Goal: Transaction & Acquisition: Purchase product/service

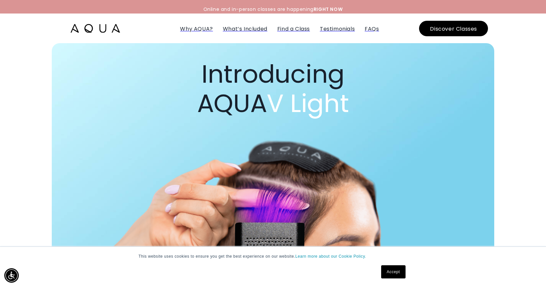
click at [96, 24] on img at bounding box center [95, 28] width 49 height 9
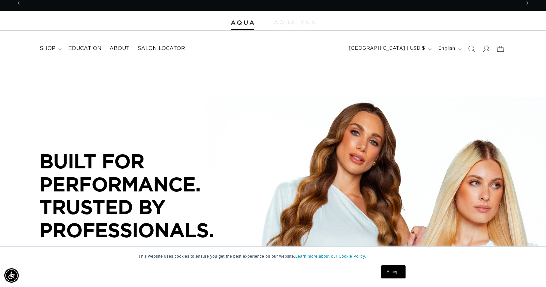
scroll to position [0, 499]
click at [58, 46] on summary "shop" at bounding box center [50, 48] width 29 height 15
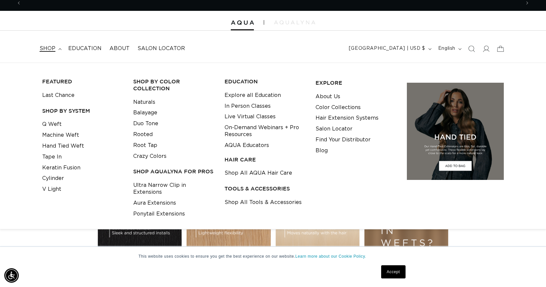
scroll to position [0, 0]
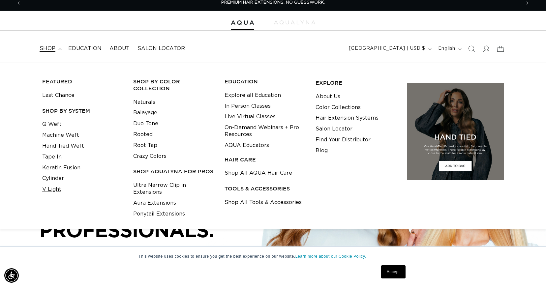
click at [58, 187] on link "V Light" at bounding box center [51, 189] width 19 height 11
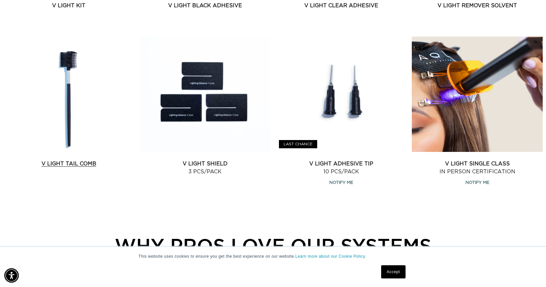
scroll to position [0, 499]
click at [345, 160] on link "V Light Adhesive Tip 10 pcs/pack" at bounding box center [340, 168] width 131 height 16
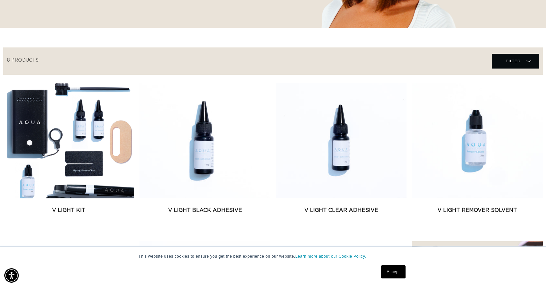
scroll to position [188, 0]
click at [78, 206] on link "V Light Kit" at bounding box center [68, 210] width 131 height 8
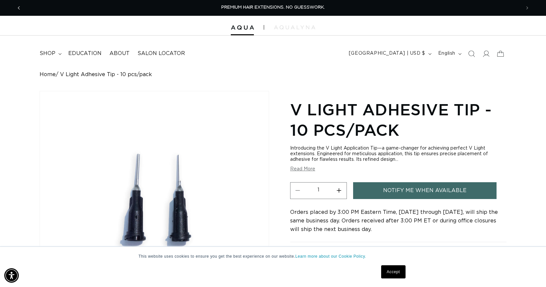
click at [18, 5] on icon "Previous announcement" at bounding box center [19, 7] width 2 height 7
click at [19, 8] on icon "Previous announcement" at bounding box center [19, 7] width 2 height 7
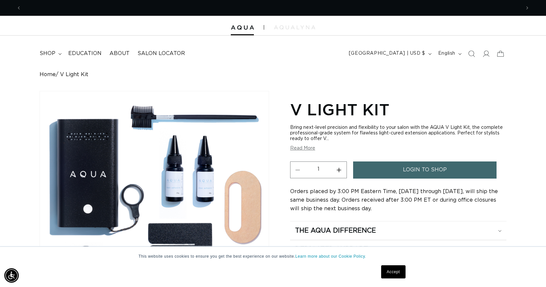
scroll to position [0, 499]
click at [383, 161] on link "login to shop" at bounding box center [424, 169] width 143 height 17
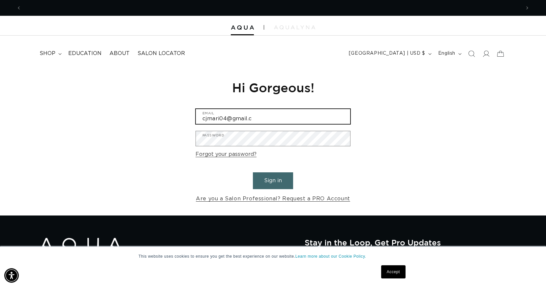
scroll to position [0, 998]
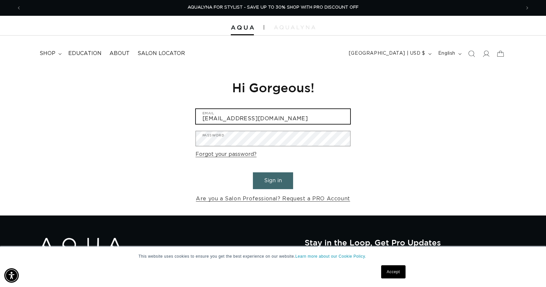
type input "[EMAIL_ADDRESS][DOMAIN_NAME]"
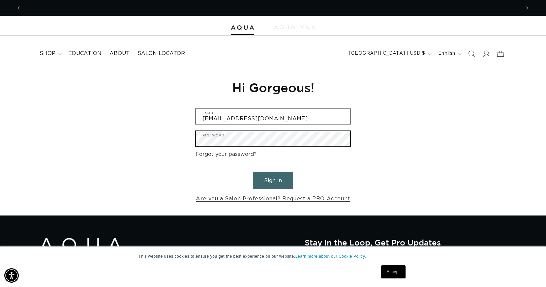
scroll to position [0, 499]
click at [273, 180] on button "Sign in" at bounding box center [273, 180] width 40 height 17
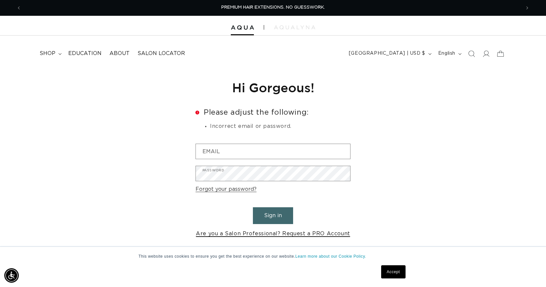
click at [245, 230] on link "Are you a Salon Professional? Request a PRO Account" at bounding box center [273, 234] width 154 height 10
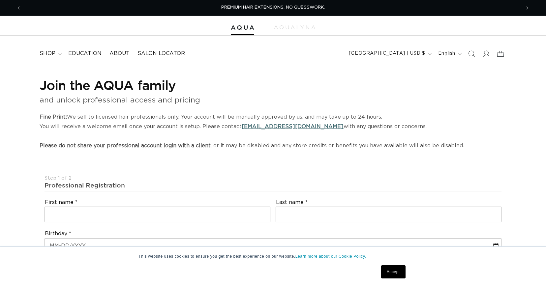
select select "US"
select select "[GEOGRAPHIC_DATA]"
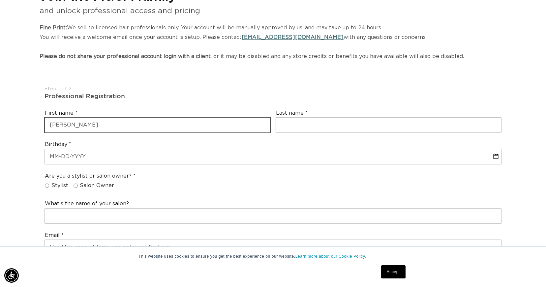
type input "[PERSON_NAME]"
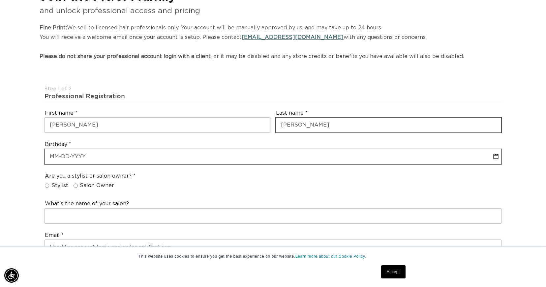
type input "Thompson"
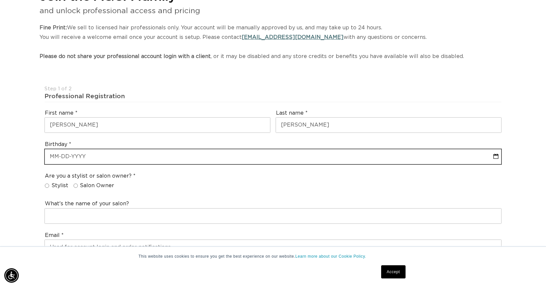
select select "9"
select select "2025"
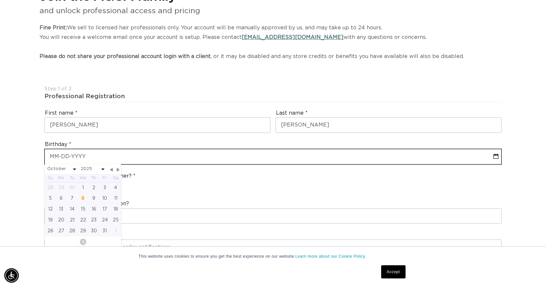
scroll to position [0, 499]
type input "0"
select select "9"
select select "2025"
type input "09"
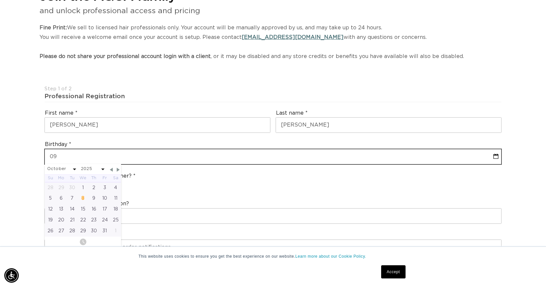
select select "9"
select select "2025"
type input "09-0"
select select "9"
select select "2025"
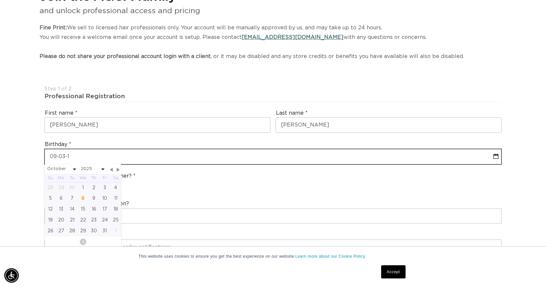
type input "09-03-19"
select select "9"
select select "2025"
type input "09-03-198"
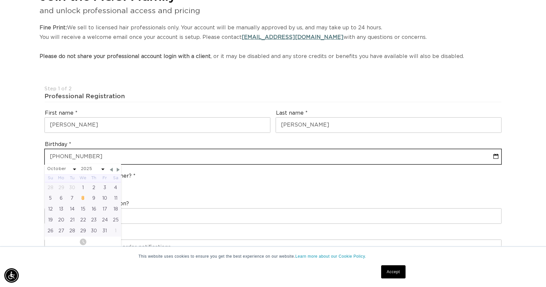
select select "9"
select select "2025"
type input "09-03-1980"
select select "8"
select select "1980"
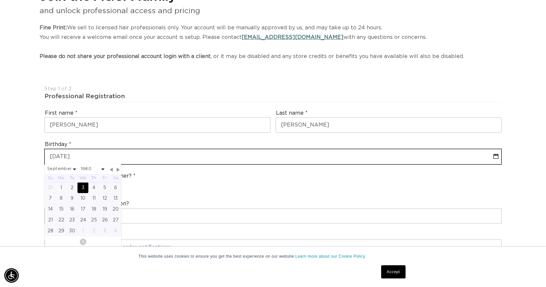
type input "09-03-1980"
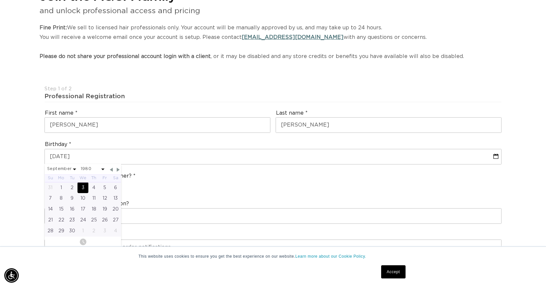
click at [150, 197] on div "What's the name of your salon?" at bounding box center [273, 211] width 462 height 29
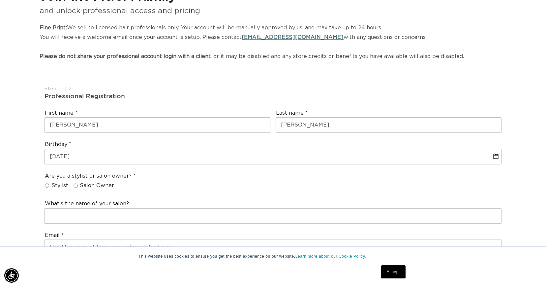
scroll to position [0, 0]
click at [46, 184] on input "Stylist" at bounding box center [47, 186] width 4 height 4
radio input "true"
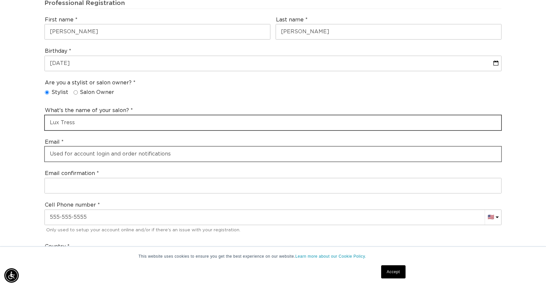
type input "Lux Tress"
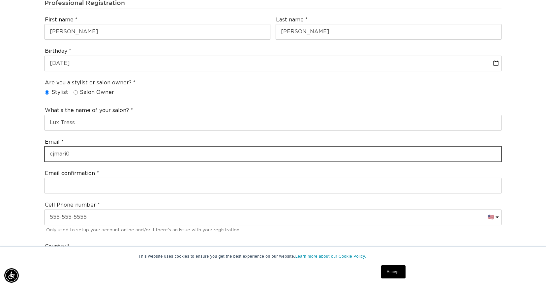
scroll to position [0, 499]
type input "cjmari04@gmail.com"
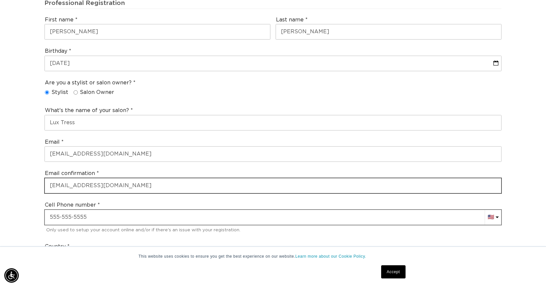
scroll to position [0, 0]
type input "cjmari04@gmail.com"
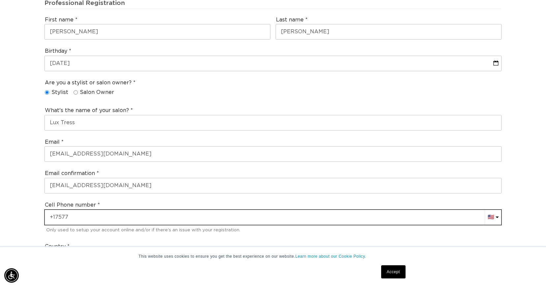
scroll to position [0, 998]
type input "+1 757 768 2149"
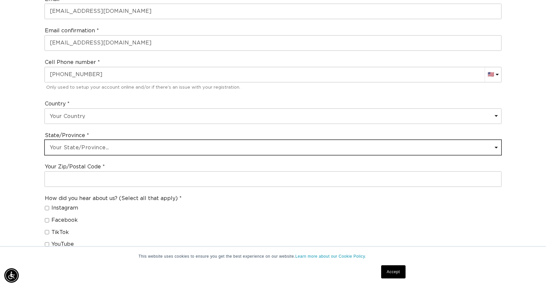
select select "Virginia"
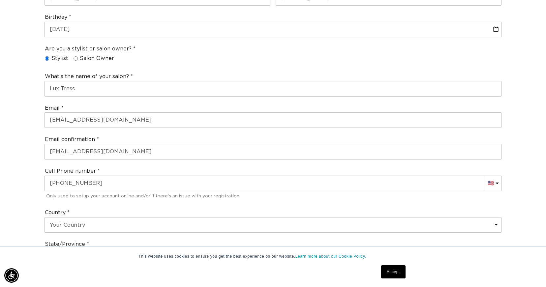
scroll to position [188, 0]
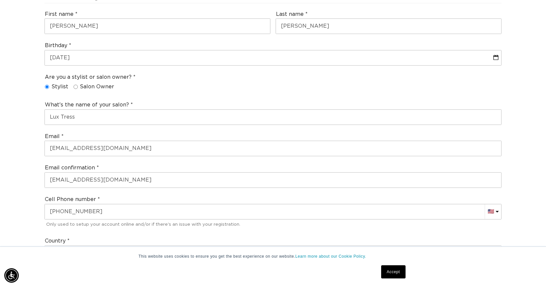
click at [73, 85] on input "Salon Owner" at bounding box center [75, 87] width 4 height 4
radio input "true"
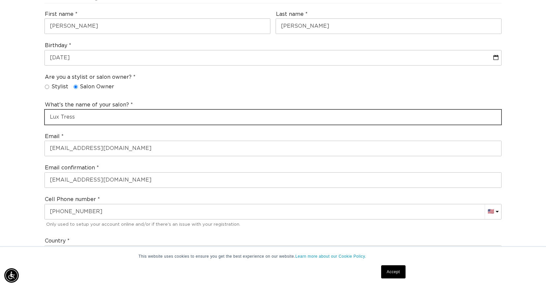
click at [76, 116] on input "Lux Tress" at bounding box center [273, 117] width 456 height 15
type input "L"
type input "&"
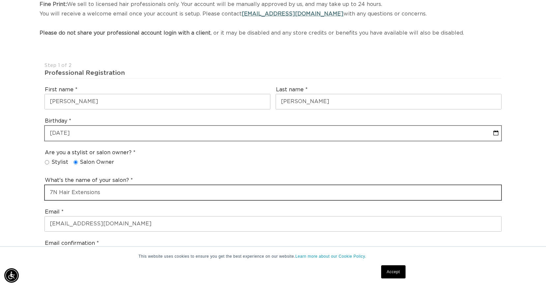
type input "7N Hair Extensions"
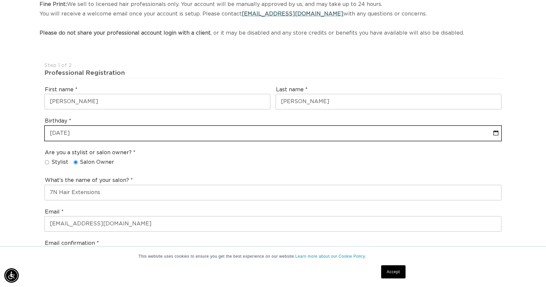
click at [94, 135] on input "09-03-1980" at bounding box center [273, 133] width 456 height 15
select select "8"
select select "1980"
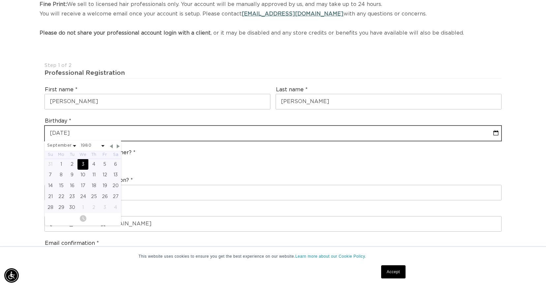
type input "09-03-198"
select select "8"
select select "1980"
type input "09-03-19"
select select "8"
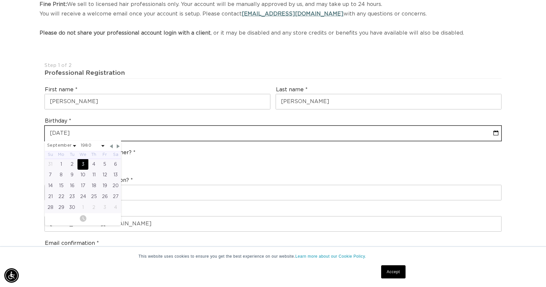
select select "1980"
type input "09-03-1984"
select select "8"
select select "1984"
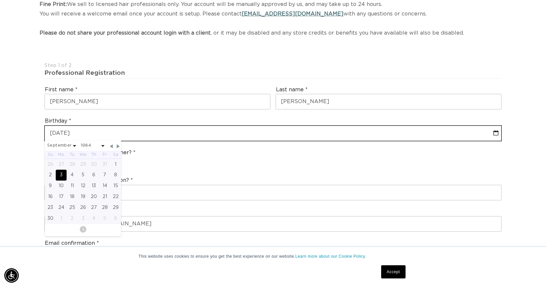
type input "09-03-1984"
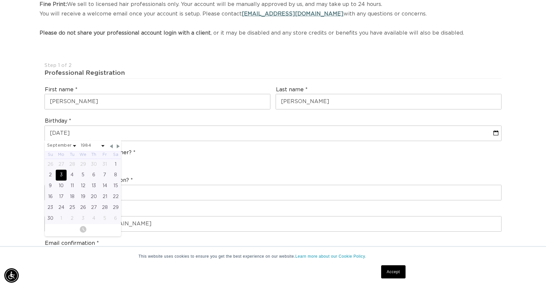
click at [200, 160] on div "Are you a stylist or salon owner? Stylist Salon Owner" at bounding box center [273, 158] width 462 height 25
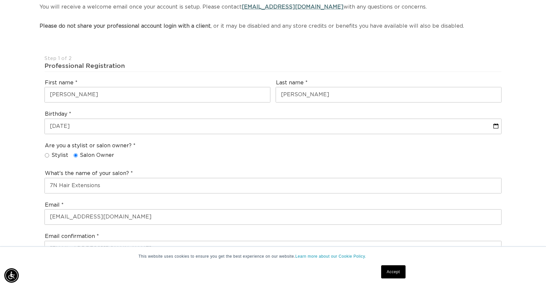
scroll to position [120, 0]
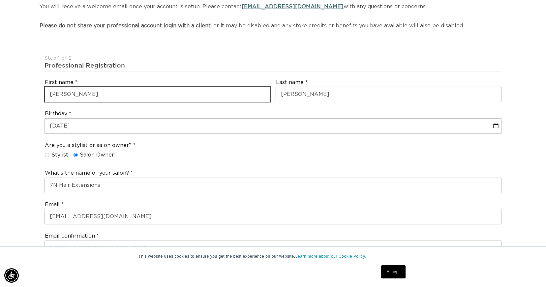
click at [117, 93] on input "Candice" at bounding box center [157, 94] width 225 height 15
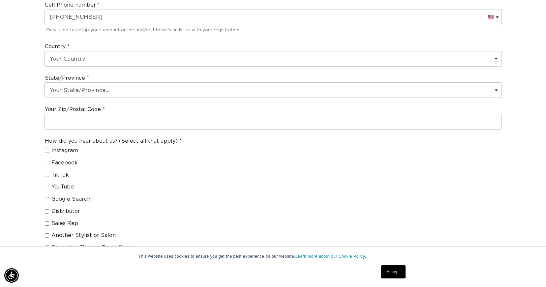
scroll to position [0, 499]
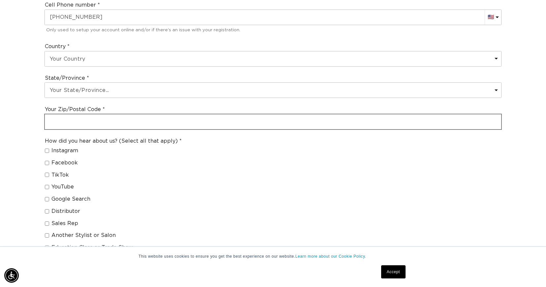
type input "Candis"
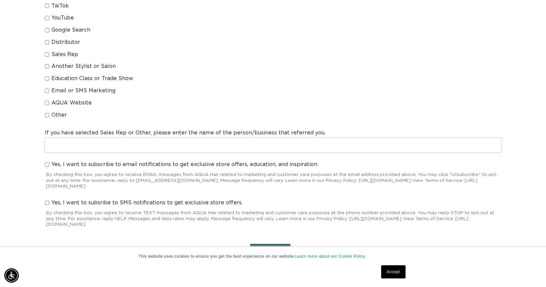
type input "23669"
click at [48, 162] on input "Yes, I want to subscribe to email notifications to get exclusive store offers, …" at bounding box center [47, 164] width 4 height 4
checkbox input "true"
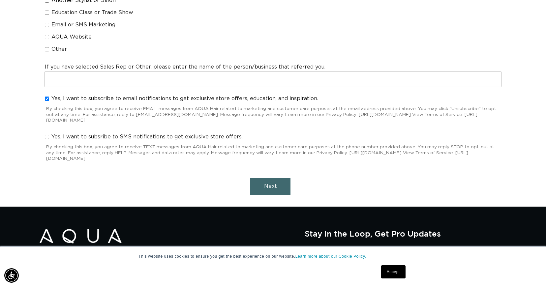
scroll to position [0, 998]
click at [275, 184] on span "Next" at bounding box center [270, 186] width 13 height 5
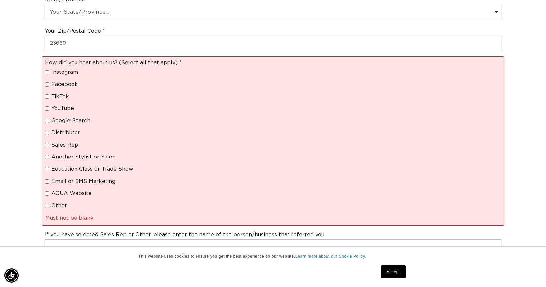
scroll to position [0, 0]
click at [46, 204] on input "Other" at bounding box center [47, 206] width 4 height 4
checkbox input "true"
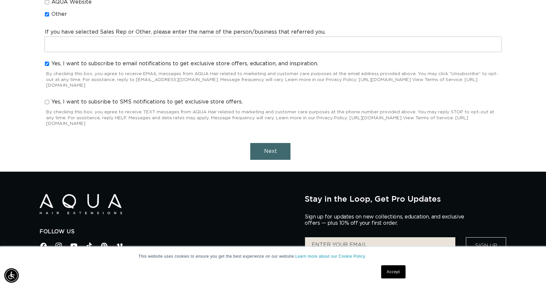
scroll to position [716, 0]
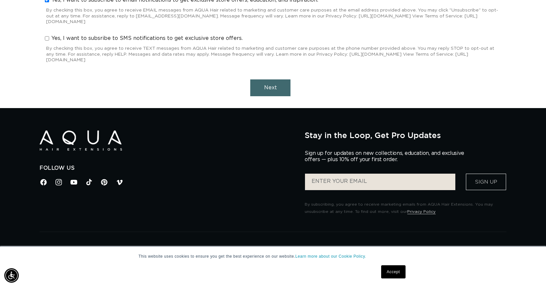
click at [262, 81] on button "Next" at bounding box center [270, 87] width 40 height 17
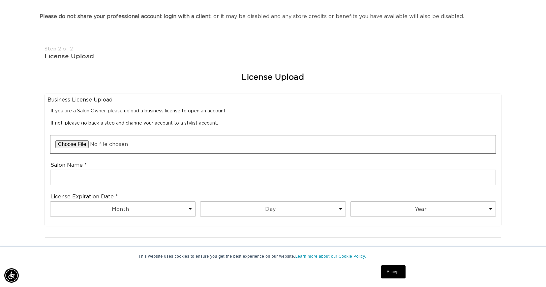
scroll to position [0, 998]
click at [75, 144] on input "file" at bounding box center [272, 144] width 445 height 18
type input "C:\fakepath\7N HAIR BUSINESS REGISTRATION.pdf"
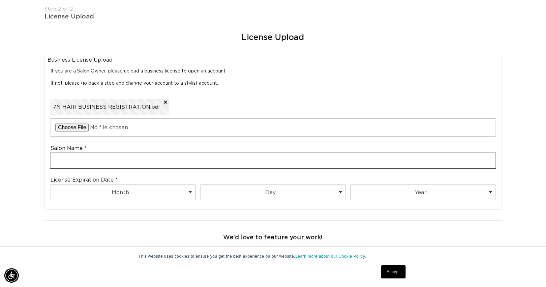
click at [91, 155] on input "text" at bounding box center [272, 160] width 445 height 15
type input "S"
type input "&"
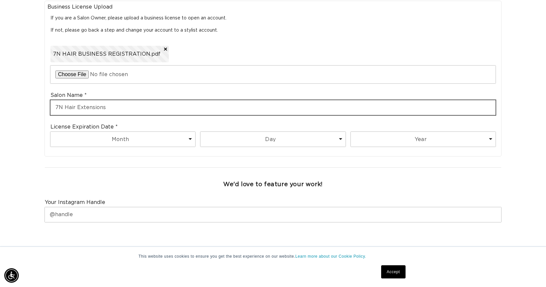
type input "7N Hair Extensions"
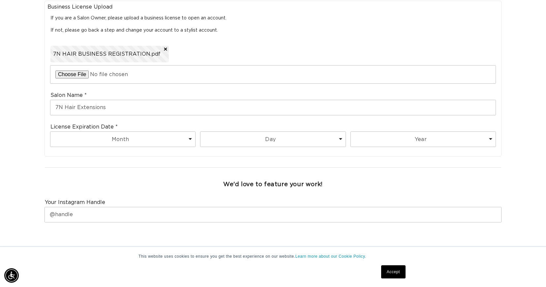
click at [191, 138] on span at bounding box center [189, 139] width 3 height 2
click at [190, 138] on span at bounding box center [189, 139] width 3 height 2
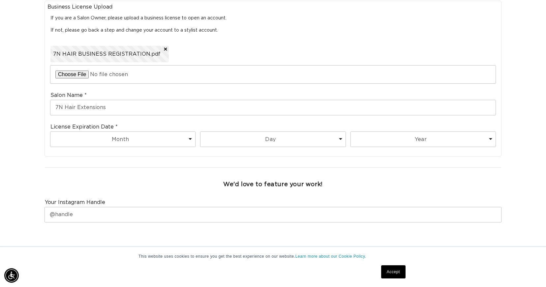
click at [72, 127] on div "License Expiration Date Month 1 2 3 4 5 6 7 8 9 10 11 12 Day 1 2 3 4 5 6 7 8 9 …" at bounding box center [272, 137] width 451 height 32
select select "10"
select select "1"
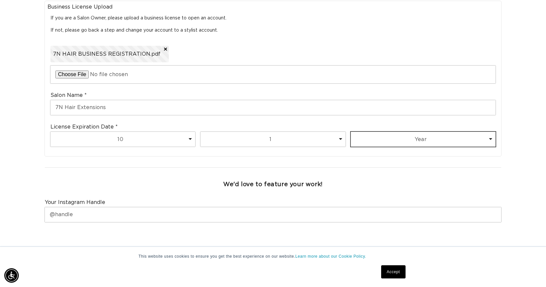
select select "2027"
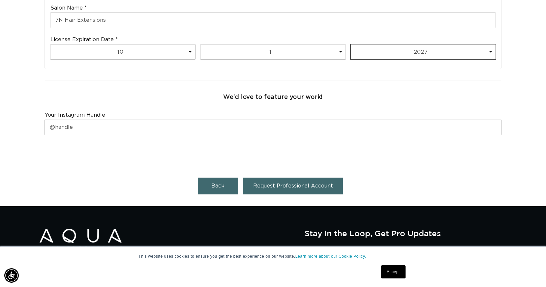
scroll to position [0, 499]
click at [276, 178] on button "Request Professional Account" at bounding box center [293, 186] width 100 height 17
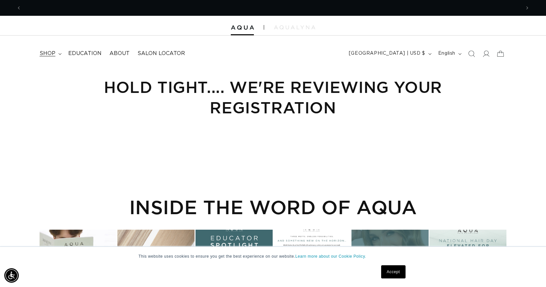
scroll to position [0, 499]
click at [61, 55] on summary "shop" at bounding box center [50, 53] width 29 height 15
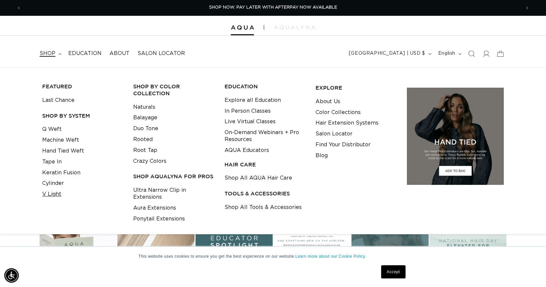
click at [57, 189] on link "V Light" at bounding box center [51, 194] width 19 height 11
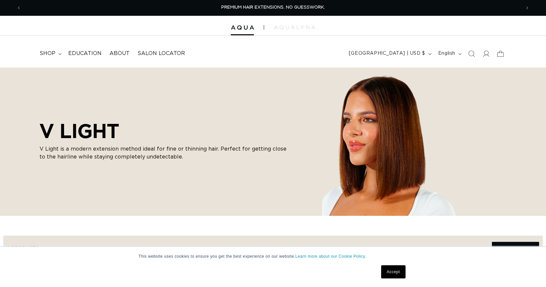
scroll to position [244, 0]
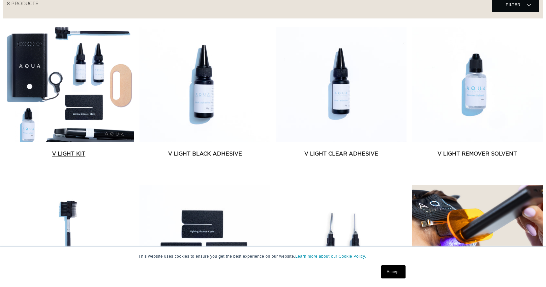
click at [84, 150] on link "V Light Kit" at bounding box center [68, 154] width 131 height 8
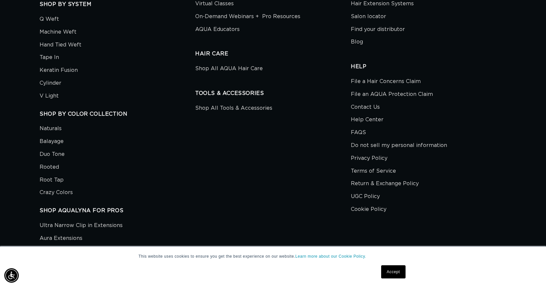
scroll to position [1157, 0]
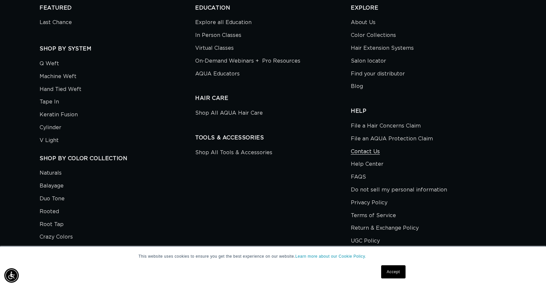
click at [358, 156] on link "Contact Us" at bounding box center [365, 151] width 29 height 13
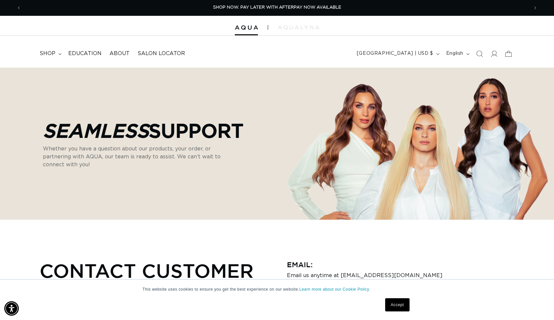
scroll to position [0, 1013]
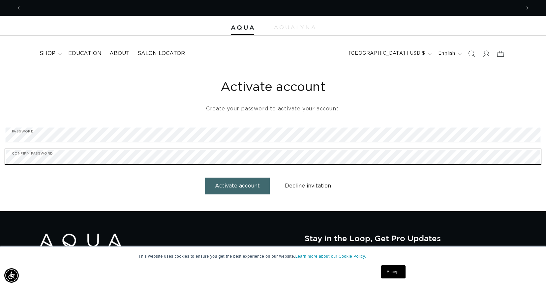
scroll to position [0, 499]
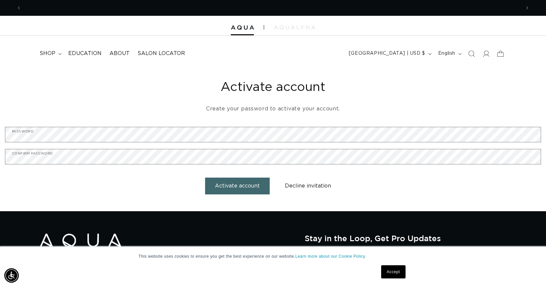
click at [242, 186] on button "Activate account" at bounding box center [237, 186] width 65 height 17
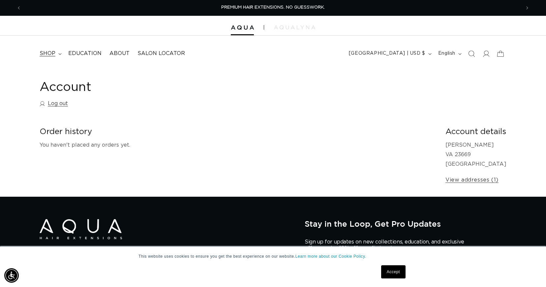
click at [61, 53] on icon at bounding box center [59, 54] width 3 height 2
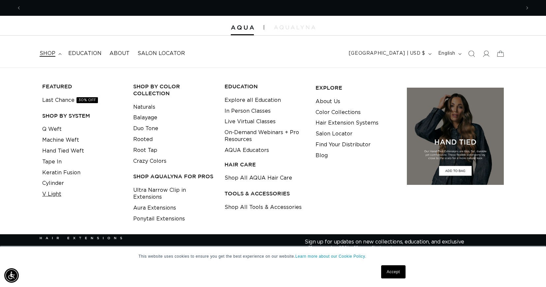
scroll to position [0, 499]
click at [56, 192] on link "V Light" at bounding box center [51, 194] width 19 height 11
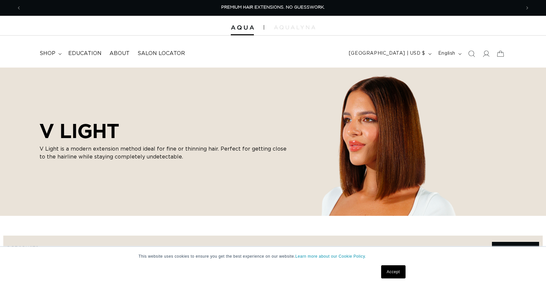
scroll to position [370, 0]
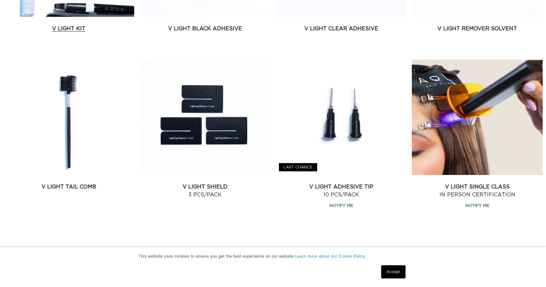
click at [71, 33] on link "V Light Kit" at bounding box center [68, 29] width 131 height 8
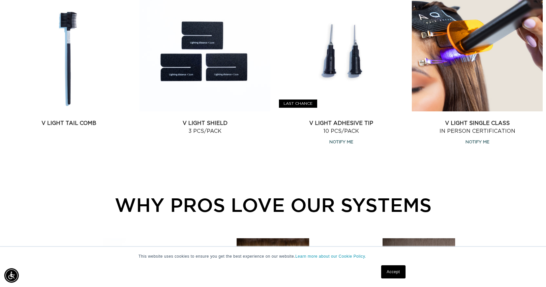
scroll to position [427, 0]
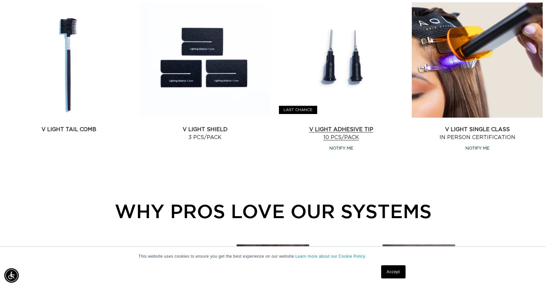
click at [353, 126] on link "V Light Adhesive Tip 10 pcs/pack" at bounding box center [340, 134] width 131 height 16
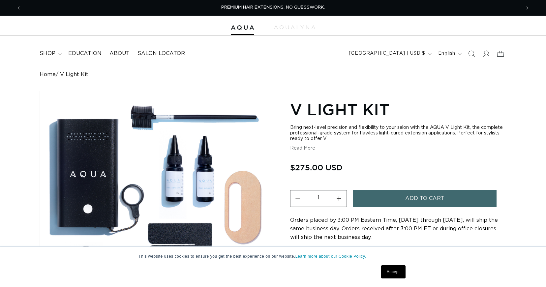
click at [419, 191] on span "Add to cart" at bounding box center [424, 198] width 39 height 17
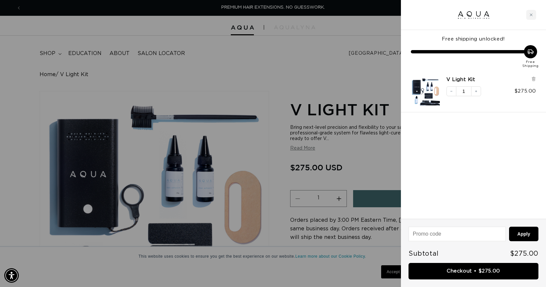
click at [366, 163] on div at bounding box center [273, 143] width 546 height 287
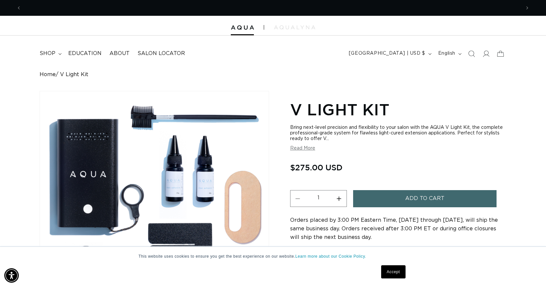
scroll to position [0, 499]
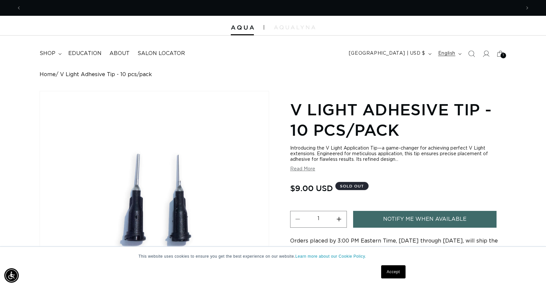
scroll to position [0, 998]
click at [503, 51] on icon at bounding box center [499, 53] width 15 height 15
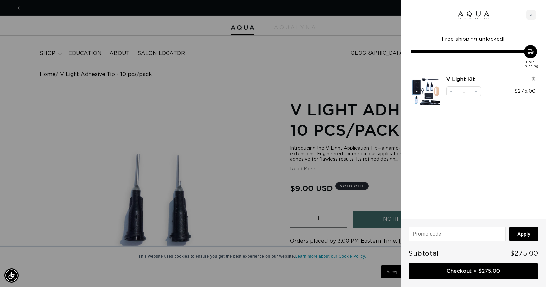
scroll to position [0, 0]
click at [353, 54] on div at bounding box center [273, 143] width 546 height 287
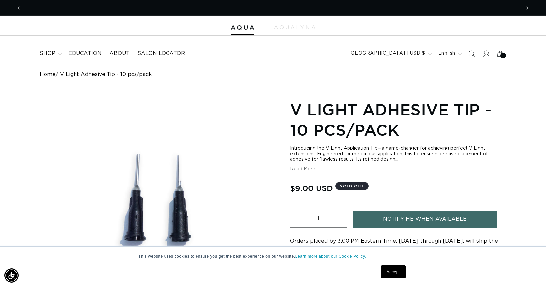
scroll to position [0, 998]
click at [351, 8] on span "AQUALYNA FOR STYLIST - SAVE UP TO 30% SHOP WITH PRO DISCOUNT OFF" at bounding box center [272, 7] width 171 height 4
click at [309, 28] on img at bounding box center [294, 27] width 41 height 4
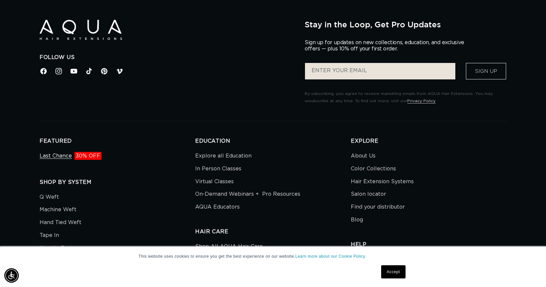
click at [87, 152] on span "30% OFF" at bounding box center [87, 156] width 27 height 8
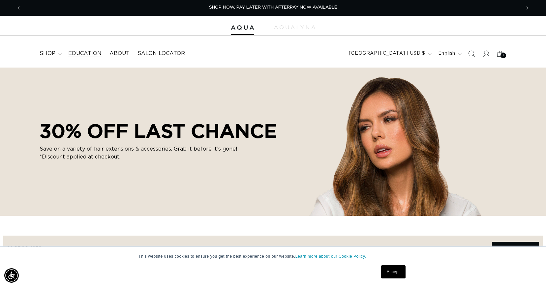
scroll to position [0, 1]
click at [47, 50] on span "shop" at bounding box center [48, 53] width 16 height 7
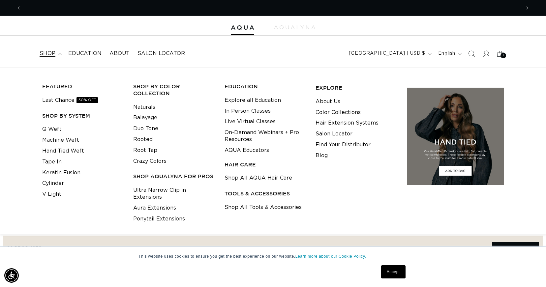
scroll to position [0, 0]
click at [77, 172] on link "Keratin Fusion" at bounding box center [61, 172] width 38 height 11
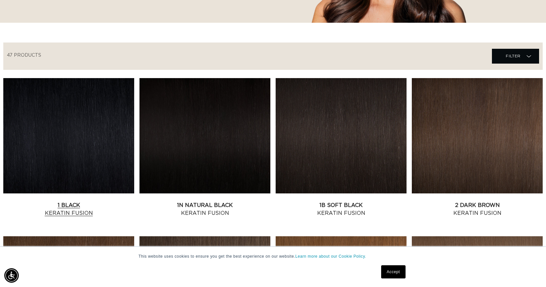
scroll to position [195, 0]
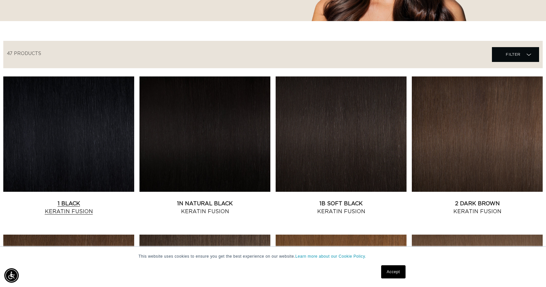
click at [87, 200] on link "1 Black Keratin Fusion" at bounding box center [68, 208] width 131 height 16
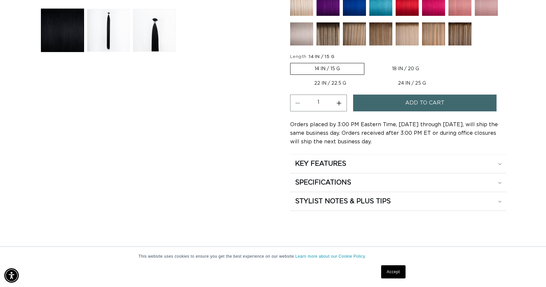
scroll to position [0, 499]
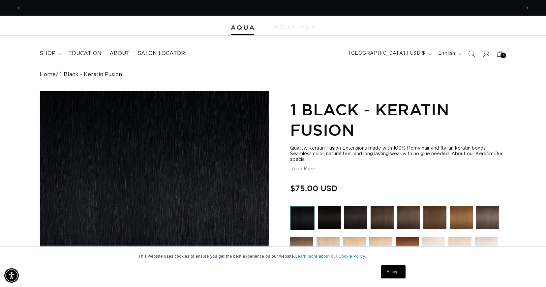
scroll to position [0, 998]
click at [58, 51] on summary "shop" at bounding box center [50, 53] width 29 height 15
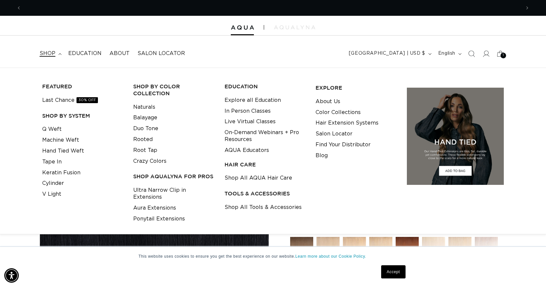
scroll to position [0, 0]
click at [56, 178] on link "Cylinder" at bounding box center [53, 183] width 22 height 11
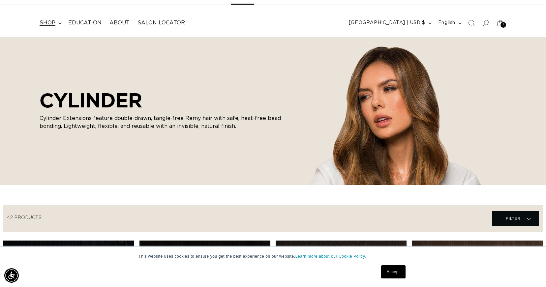
click at [58, 26] on summary "shop" at bounding box center [50, 22] width 29 height 15
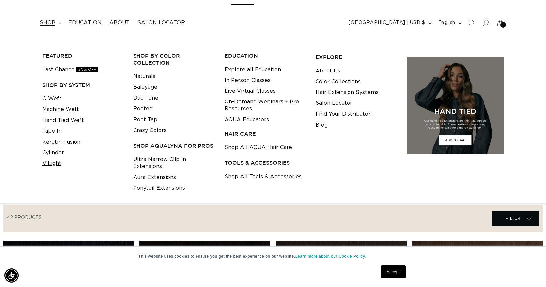
click at [54, 161] on link "V Light" at bounding box center [51, 163] width 19 height 11
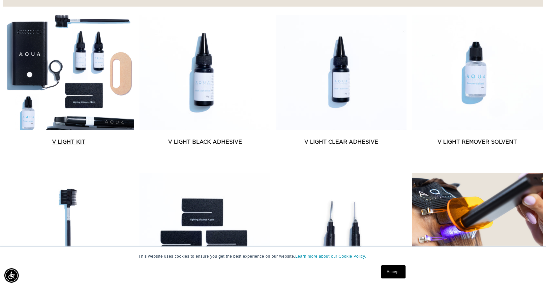
click at [102, 138] on link "V Light Kit" at bounding box center [68, 142] width 131 height 8
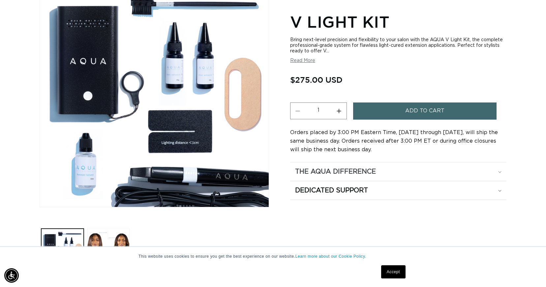
click at [503, 166] on summary "The Aqua Difference" at bounding box center [398, 171] width 216 height 18
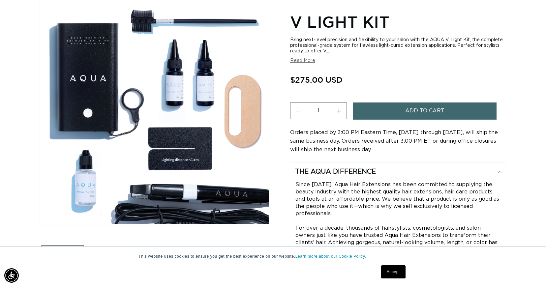
scroll to position [111, 0]
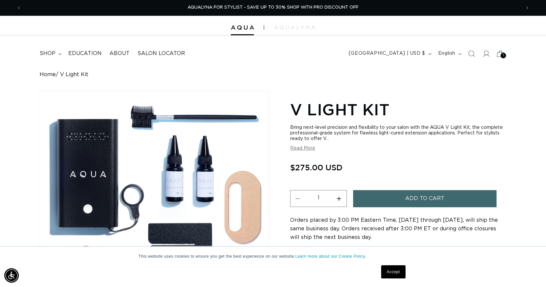
click at [499, 53] on icon at bounding box center [499, 53] width 15 height 15
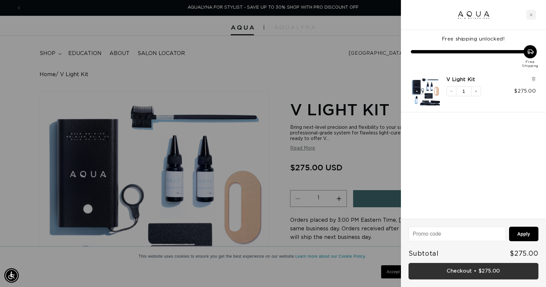
click at [486, 275] on link "Checkout • $275.00" at bounding box center [473, 271] width 130 height 17
